Goal: Transaction & Acquisition: Purchase product/service

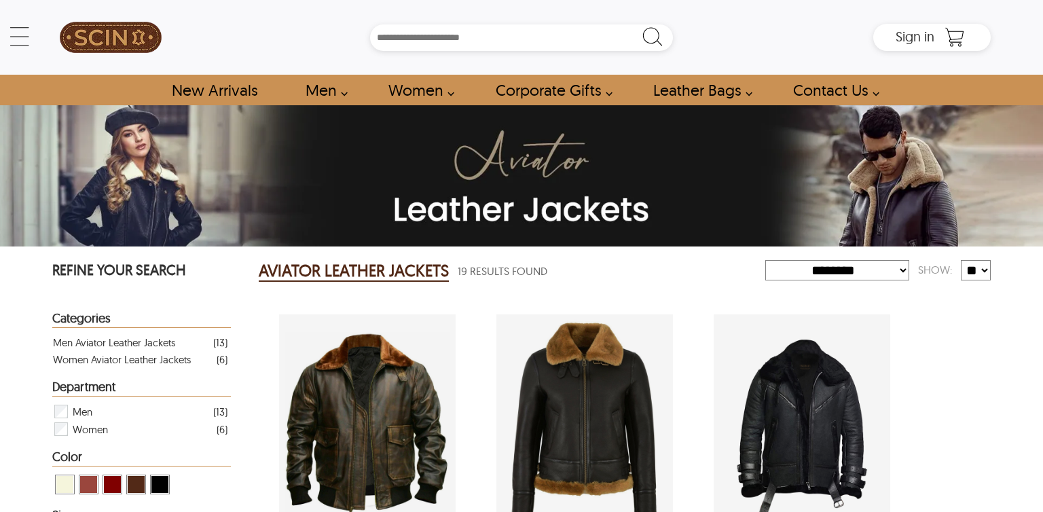
select select "********"
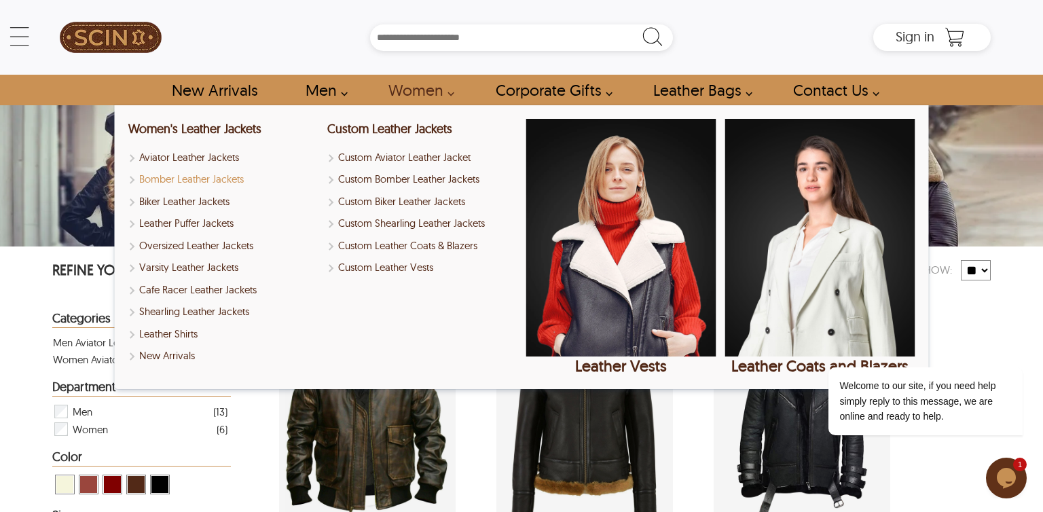
click at [199, 181] on link "Bomber Leather Jackets" at bounding box center [223, 180] width 190 height 16
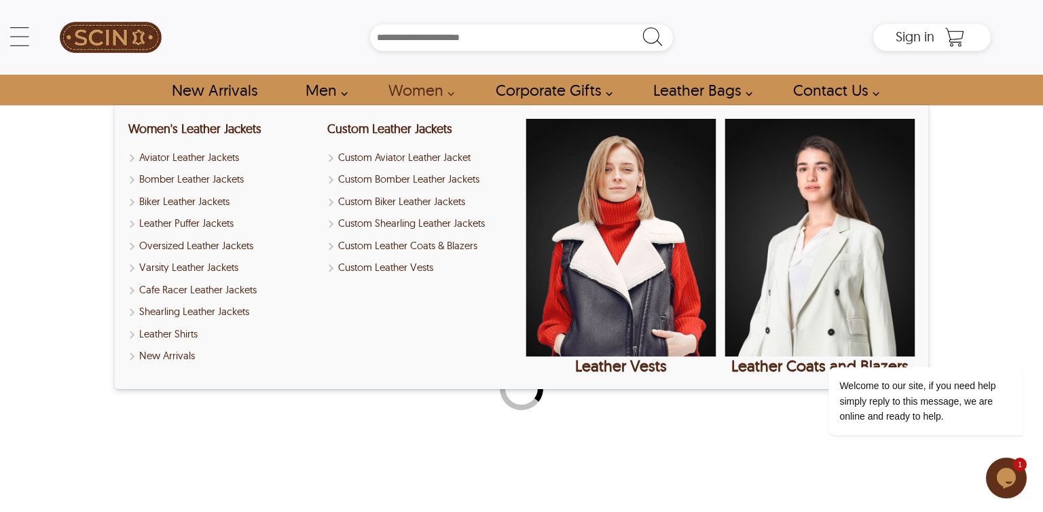
select select "********"
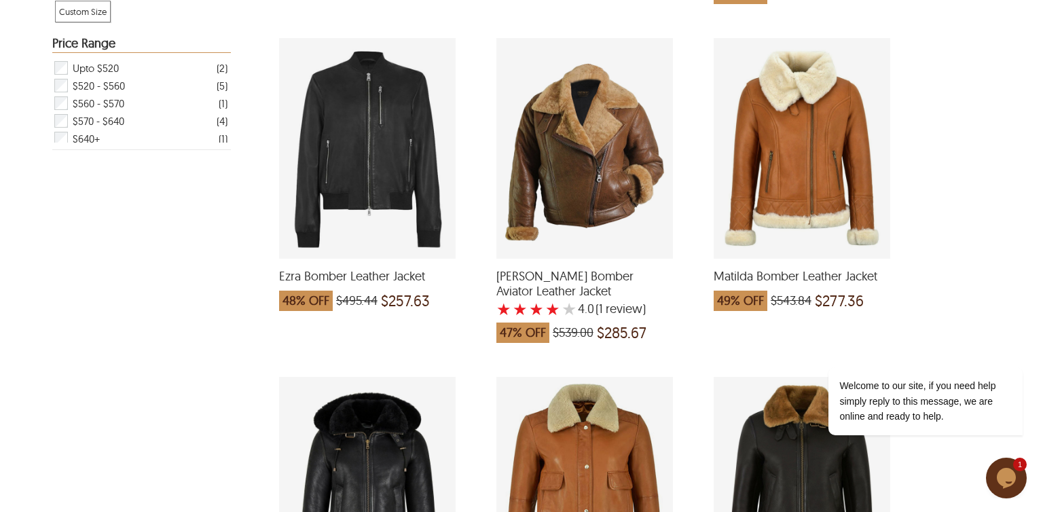
scroll to position [239, 0]
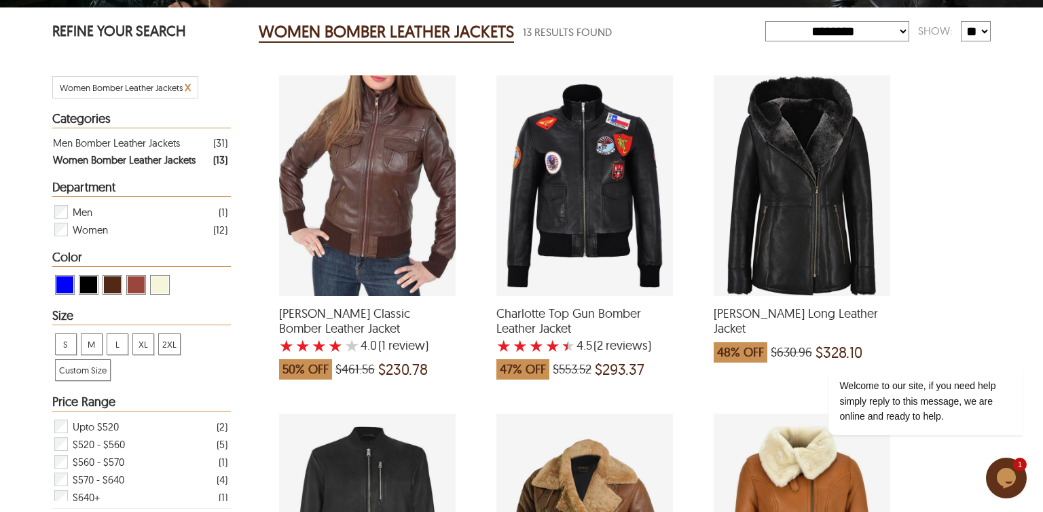
click at [377, 208] on div "Alma Classic Bomber Leather Jacket with a 4 Star Rating 1 Product Review which …" at bounding box center [367, 185] width 176 height 221
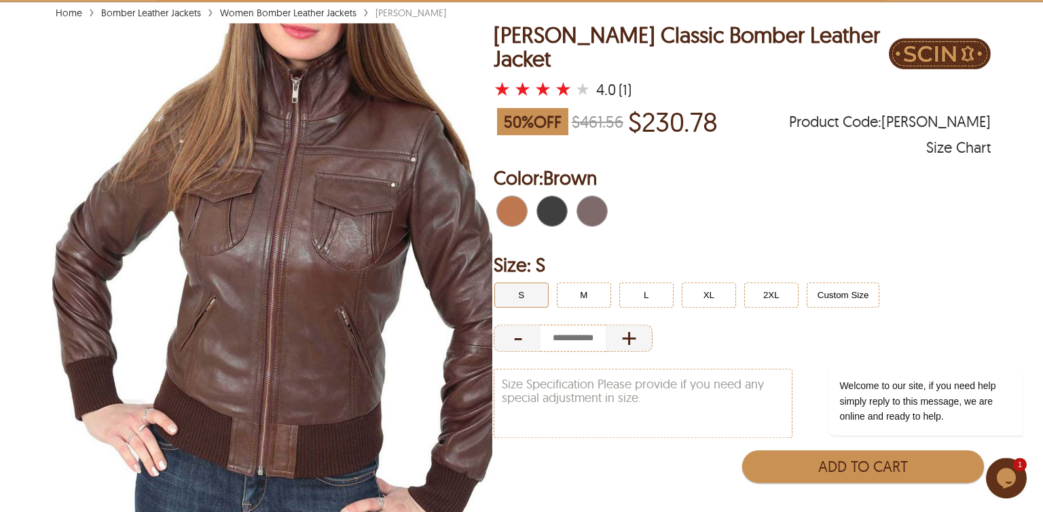
scroll to position [119, 0]
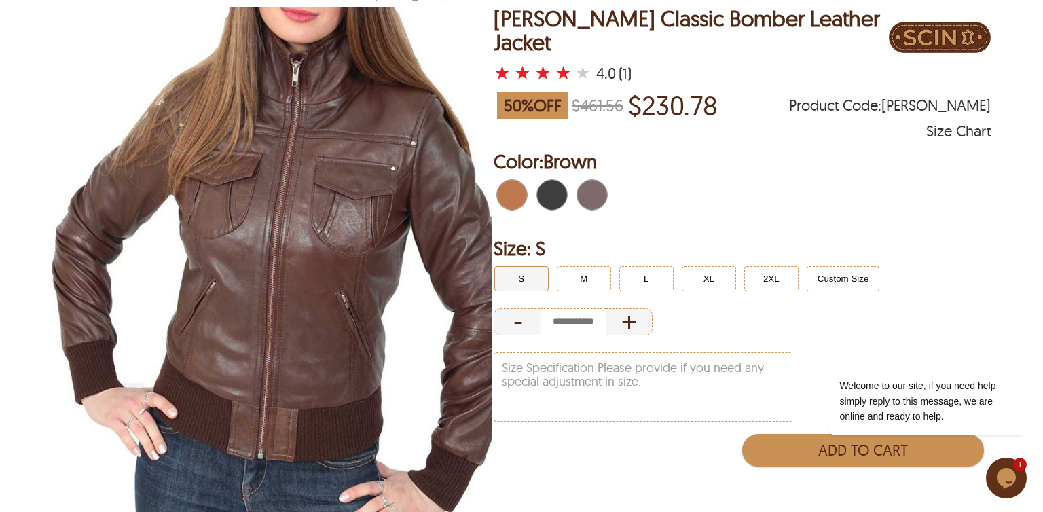
click at [547, 185] on span "Black" at bounding box center [544, 195] width 15 height 30
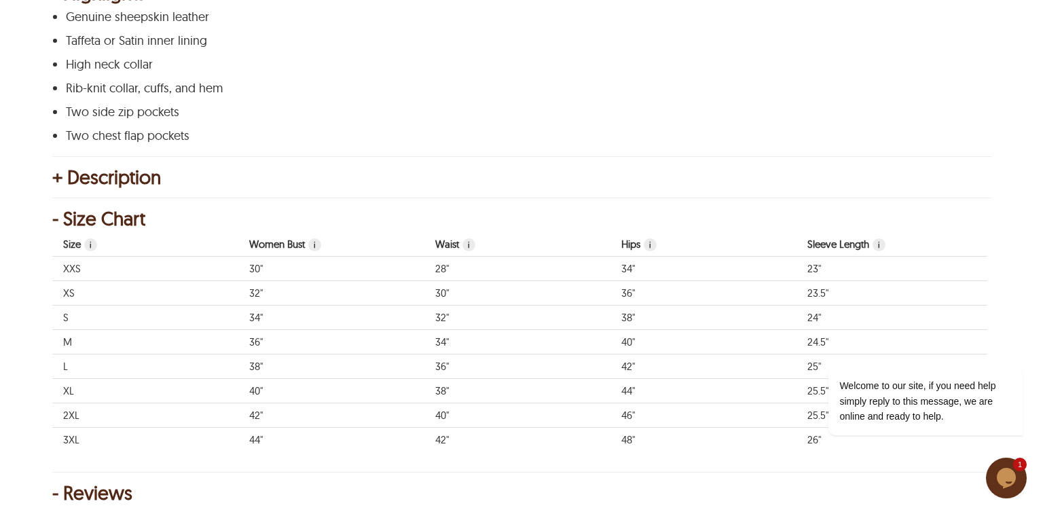
scroll to position [119, 0]
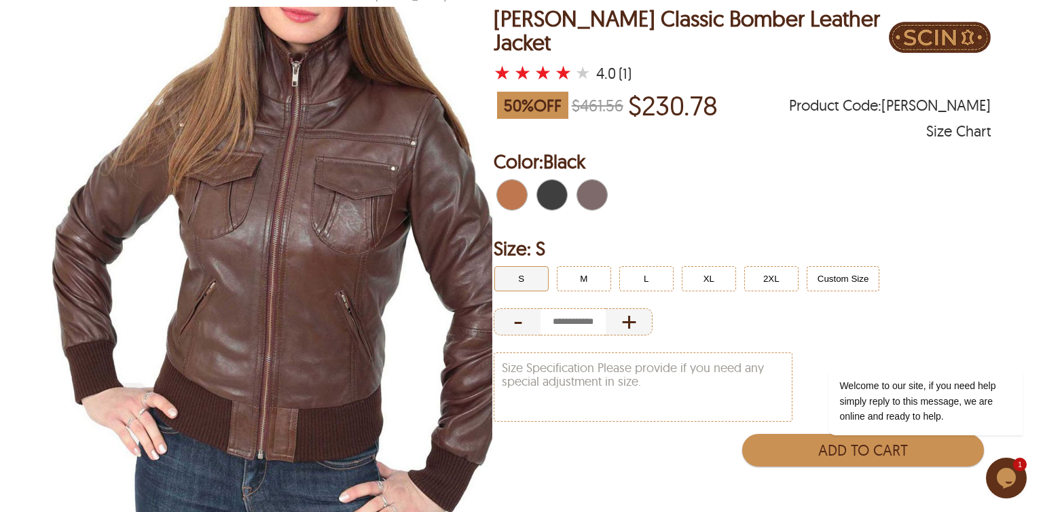
select select "********"
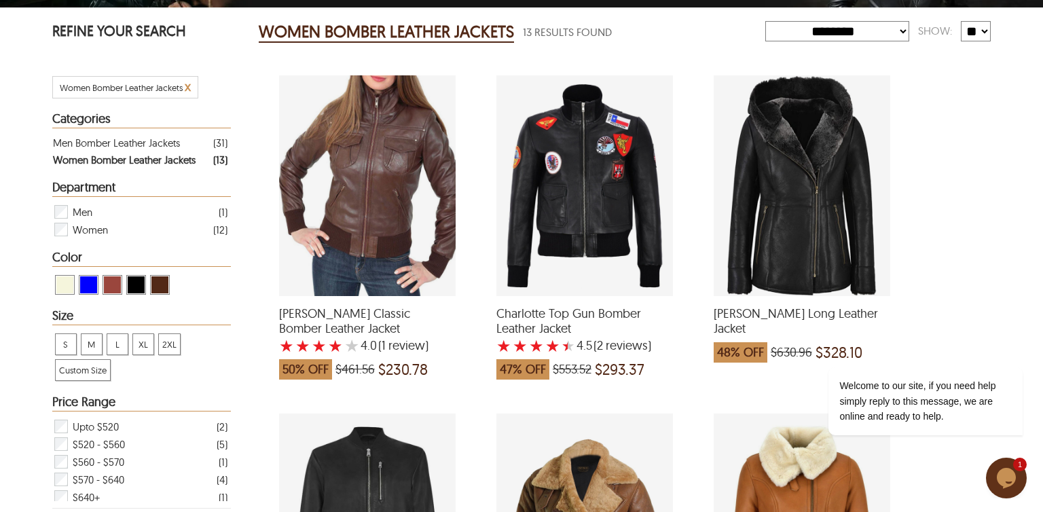
click at [767, 209] on div "Deborah Shearling Long Leather Jacket which was at a price of $630.96, now afte…" at bounding box center [801, 185] width 176 height 221
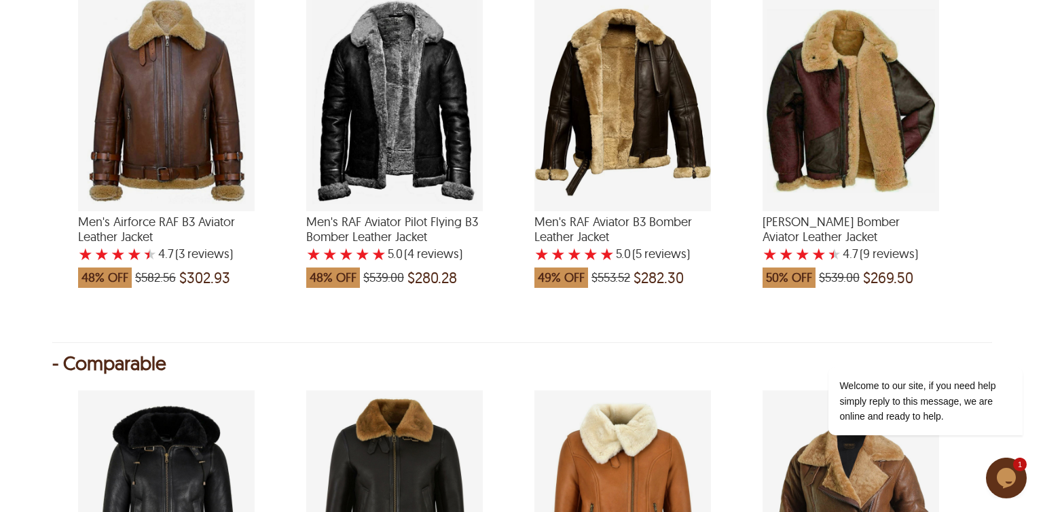
scroll to position [1476, 0]
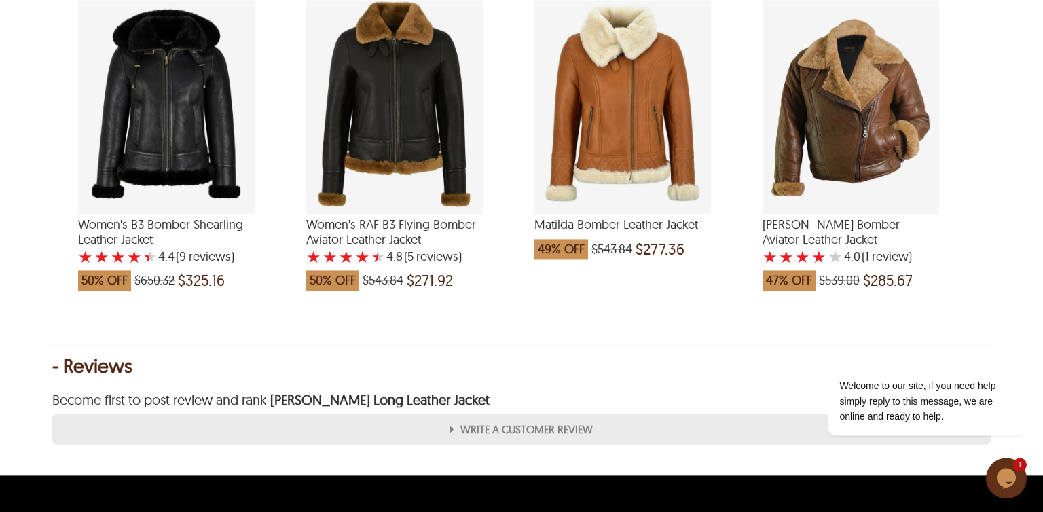
click at [166, 134] on div "Women's B3 Bomber Shearling Leather Jacket with a 4.444444444444444 Star Rating…" at bounding box center [166, 103] width 176 height 221
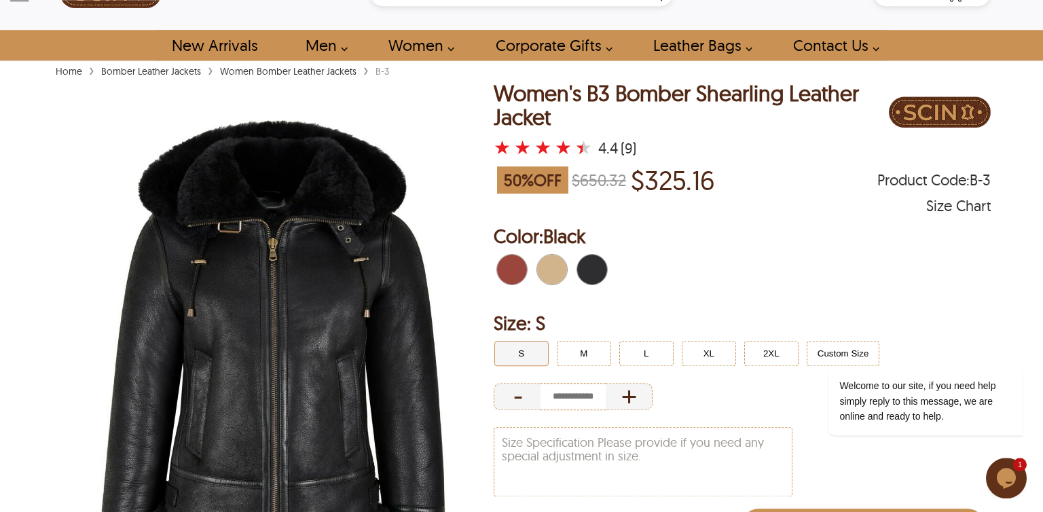
scroll to position [119, 0]
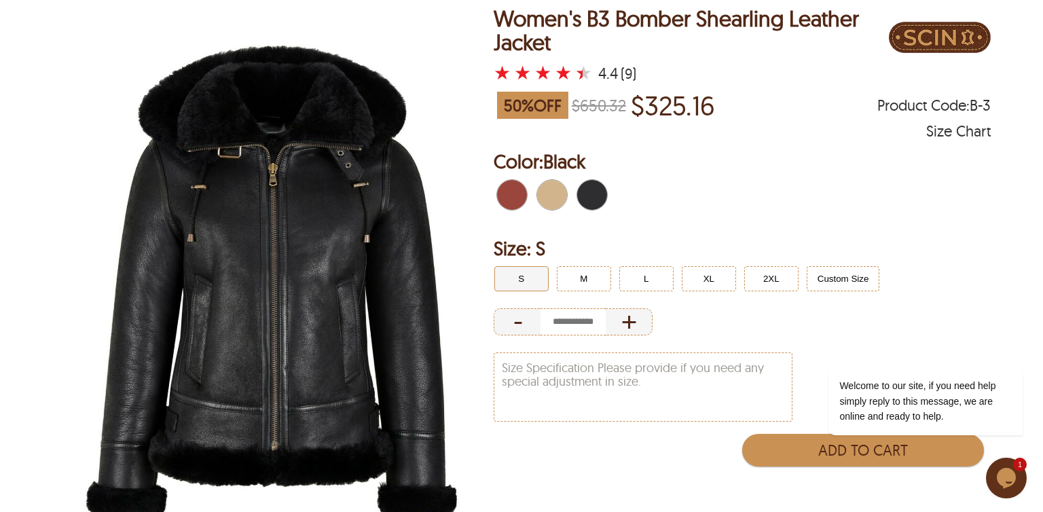
click at [381, 278] on img at bounding box center [272, 282] width 440 height 550
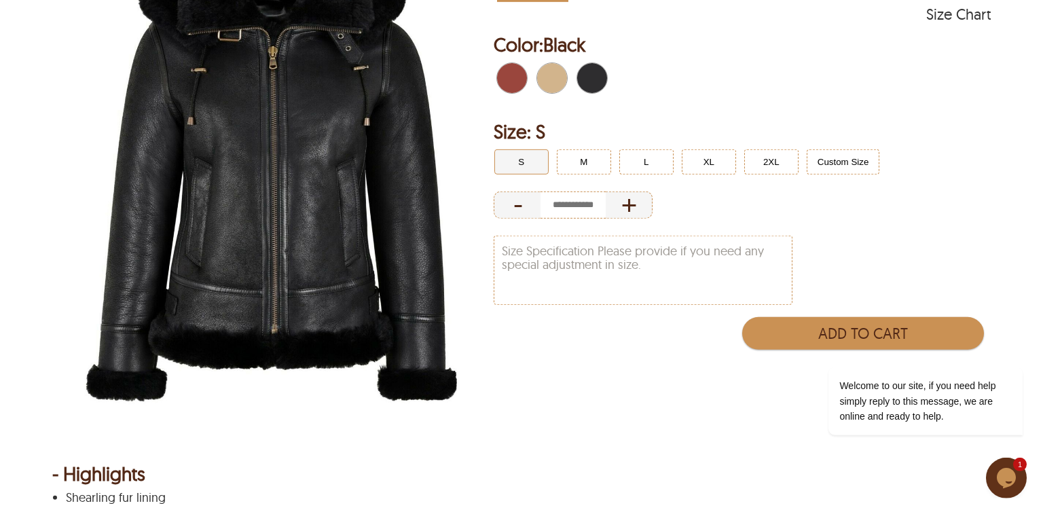
scroll to position [239, 0]
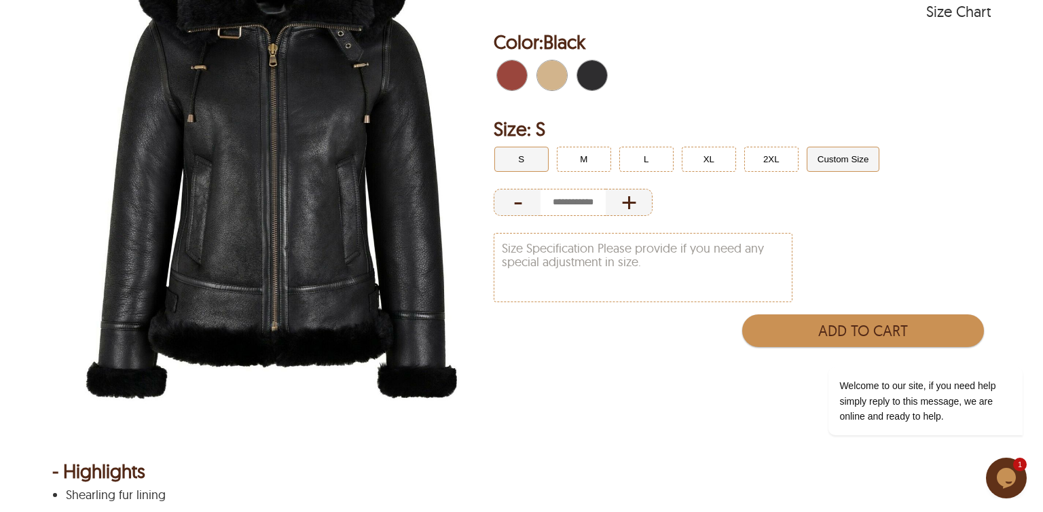
click at [842, 161] on button "Custom Size" at bounding box center [842, 159] width 73 height 25
